Goal: Task Accomplishment & Management: Manage account settings

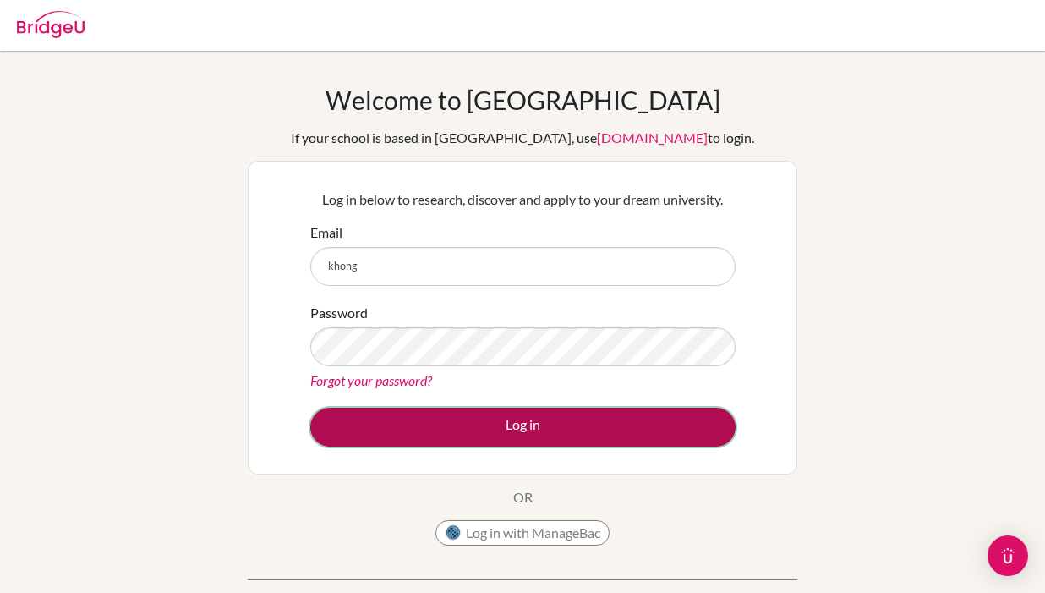
click at [565, 434] on button "Log in" at bounding box center [522, 427] width 425 height 39
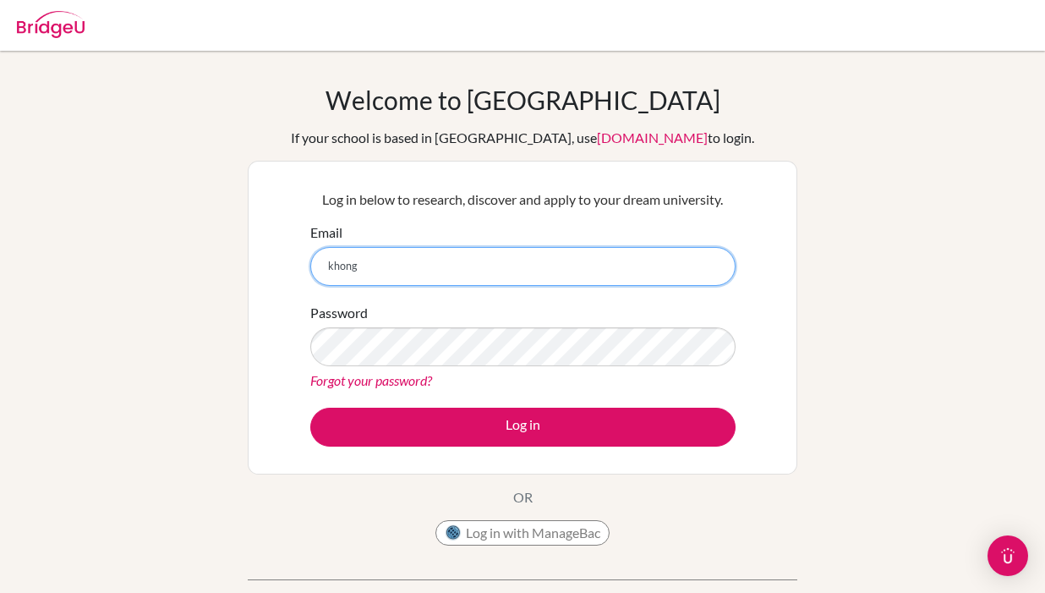
click at [540, 254] on input "khong" at bounding box center [522, 266] width 425 height 39
drag, startPoint x: 486, startPoint y: 248, endPoint x: 486, endPoint y: 263, distance: 15.2
click at [486, 252] on input "khongoro@gmail.com" at bounding box center [522, 266] width 425 height 39
type input "[EMAIL_ADDRESS][PERSON_NAME][DOMAIN_NAME]"
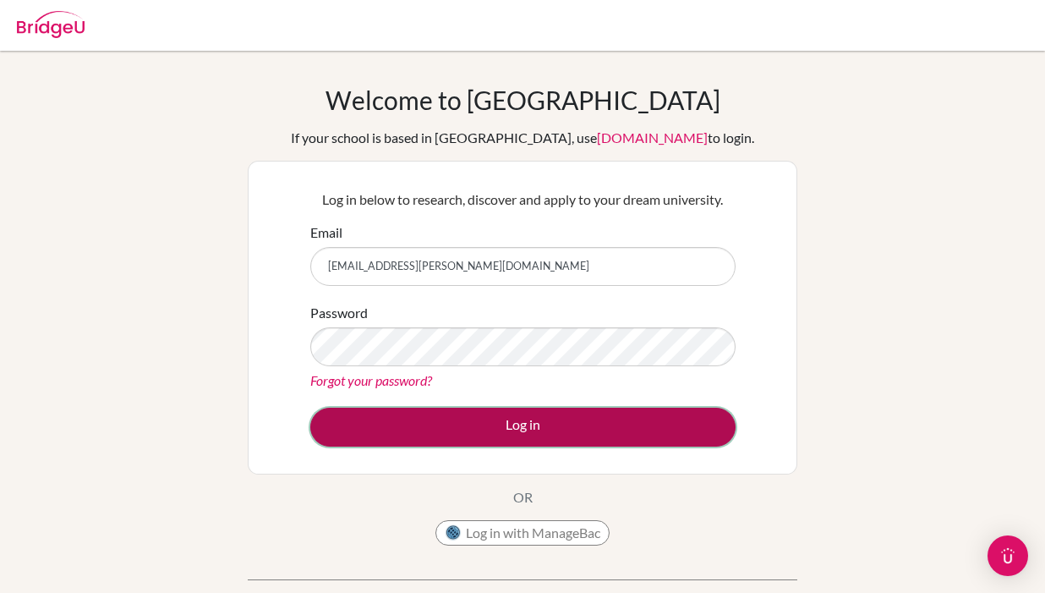
click at [503, 419] on button "Log in" at bounding box center [522, 427] width 425 height 39
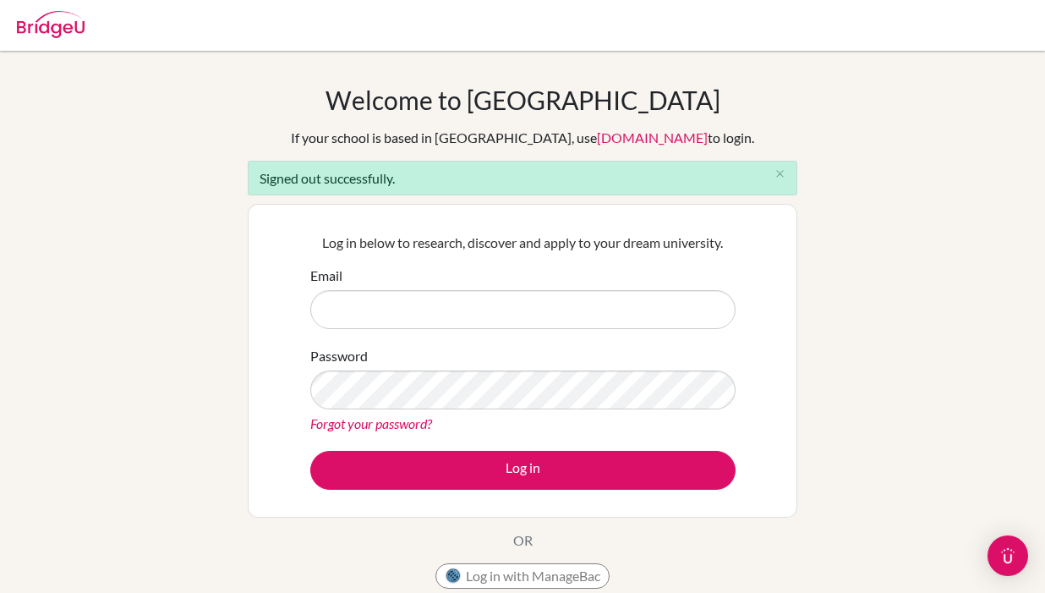
type input "khongorzul.b@selbe.edu.mn"
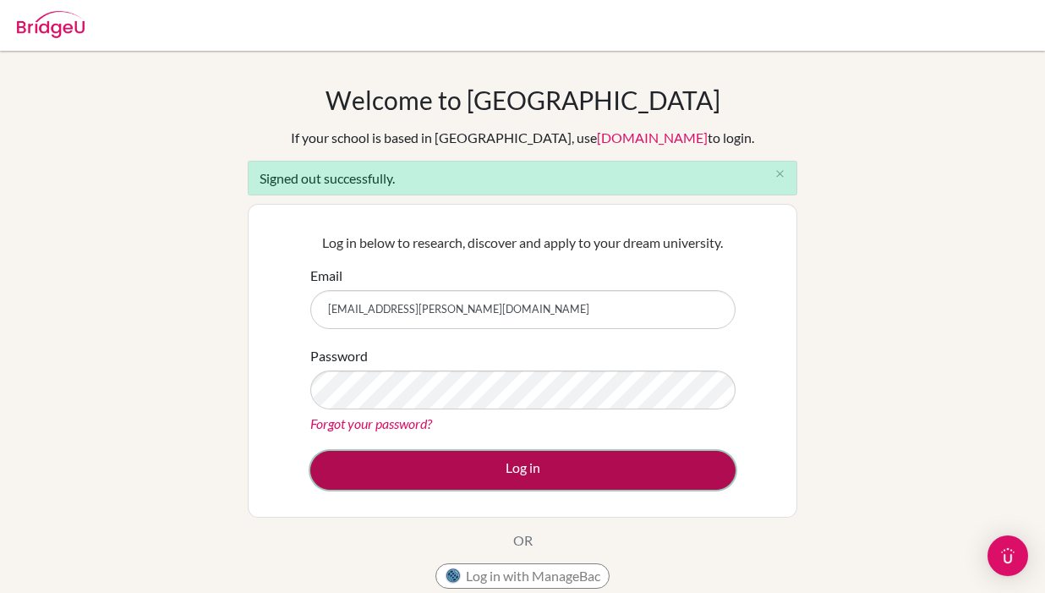
click at [504, 464] on button "Log in" at bounding box center [522, 470] width 425 height 39
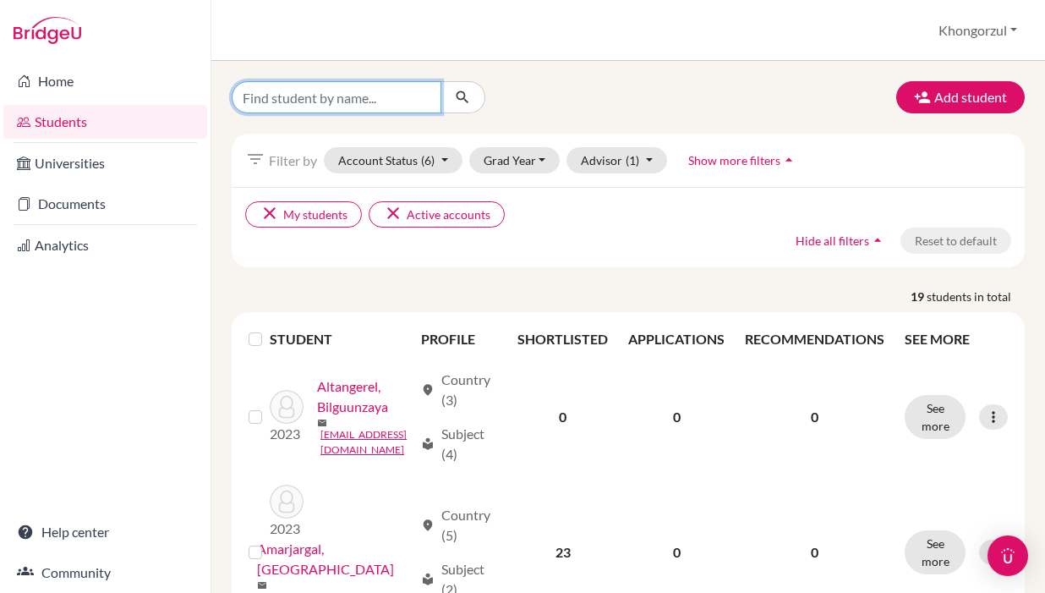
click at [358, 101] on input "Find student by name..." at bounding box center [337, 97] width 210 height 32
type input "tengis"
click button "submit" at bounding box center [463, 97] width 45 height 32
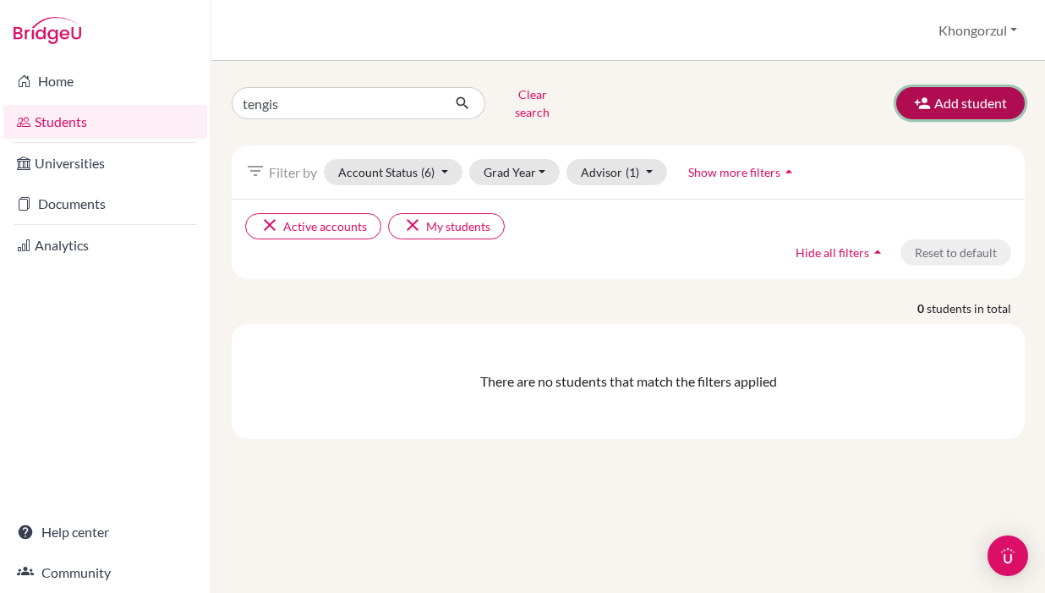
click at [951, 89] on button "Add student" at bounding box center [960, 103] width 129 height 32
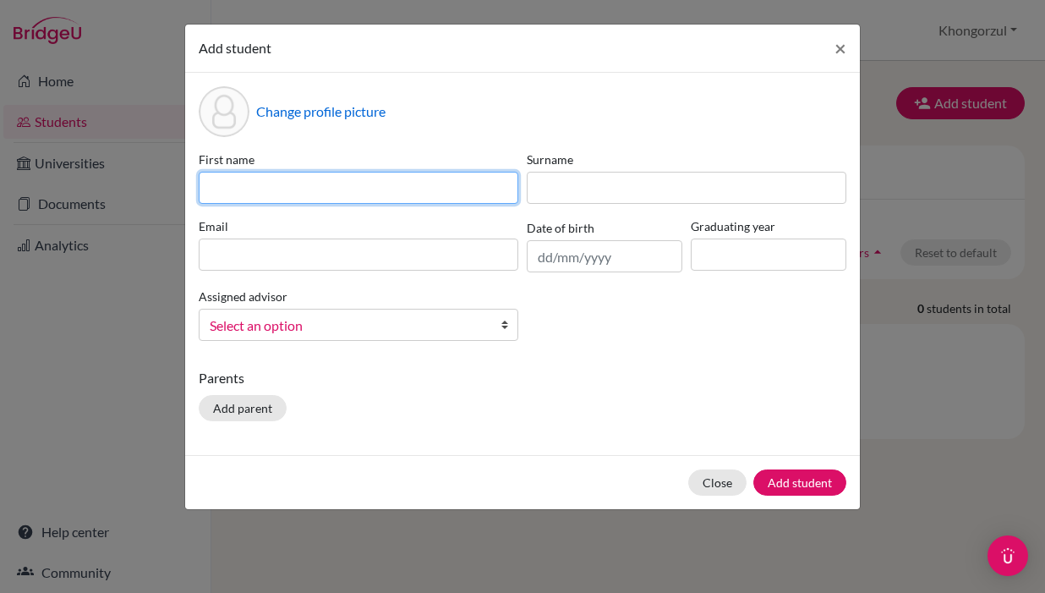
click at [425, 201] on input at bounding box center [359, 188] width 320 height 32
type input "Tengis"
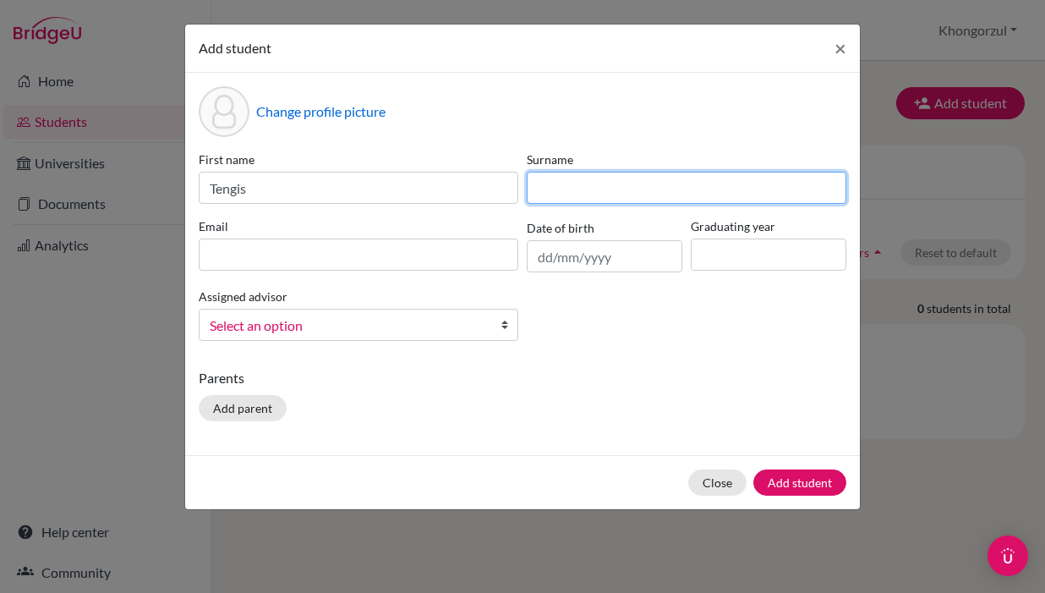
click at [642, 195] on input at bounding box center [687, 188] width 320 height 32
click at [843, 53] on span "×" at bounding box center [841, 48] width 12 height 25
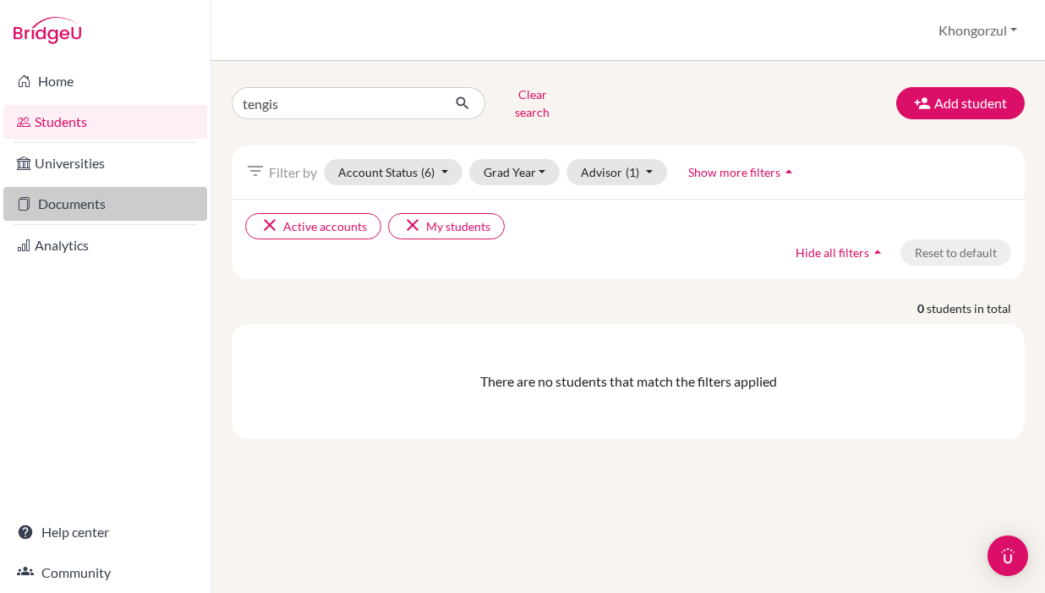
click at [63, 211] on link "Documents" at bounding box center [105, 204] width 204 height 34
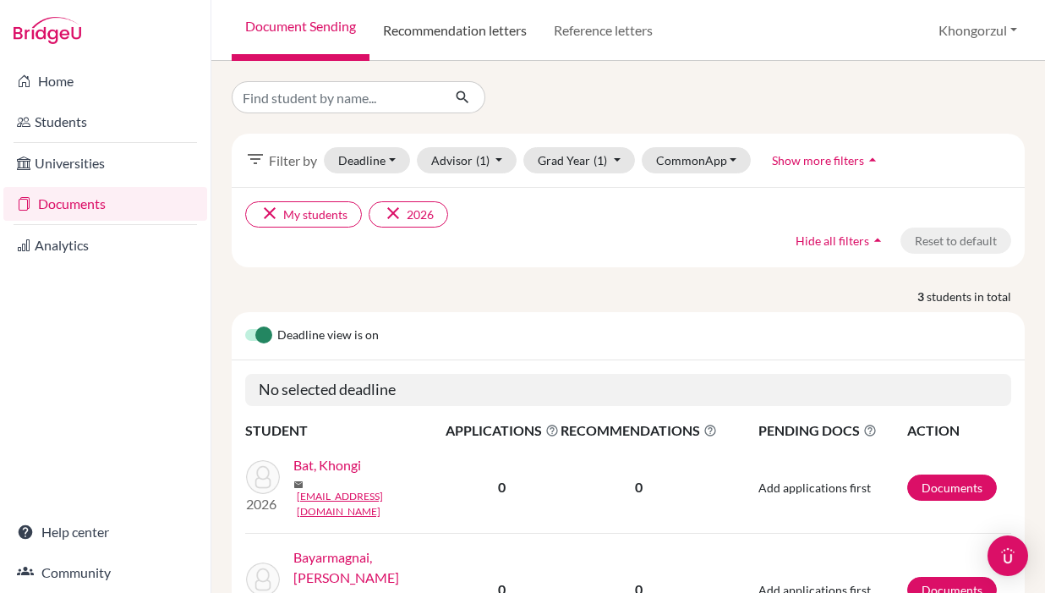
click at [500, 28] on link "Recommendation letters" at bounding box center [455, 30] width 171 height 61
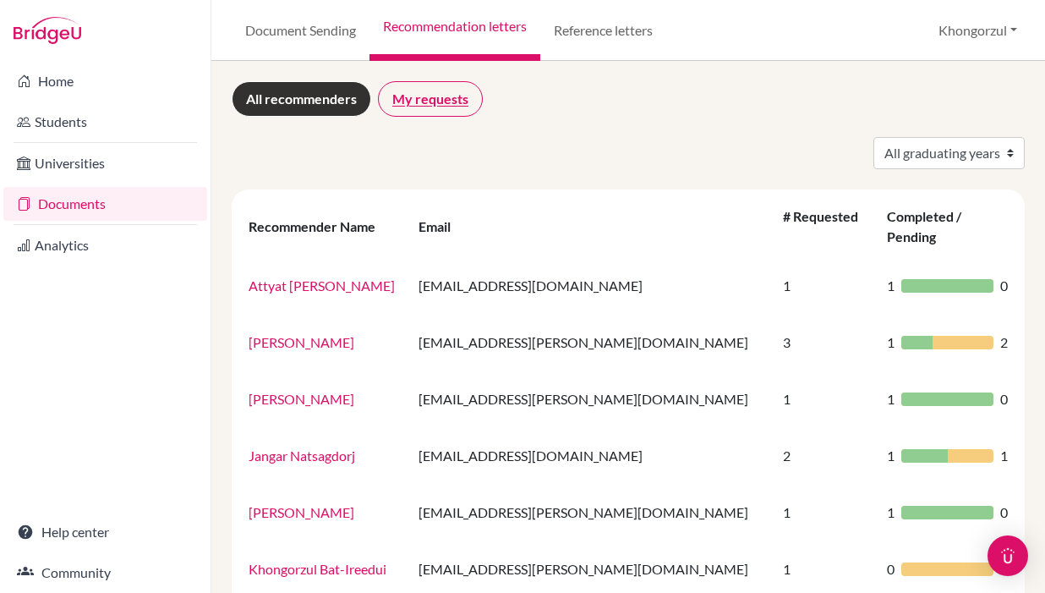
click at [444, 108] on link "My requests" at bounding box center [430, 99] width 105 height 36
